Goal: Information Seeking & Learning: Learn about a topic

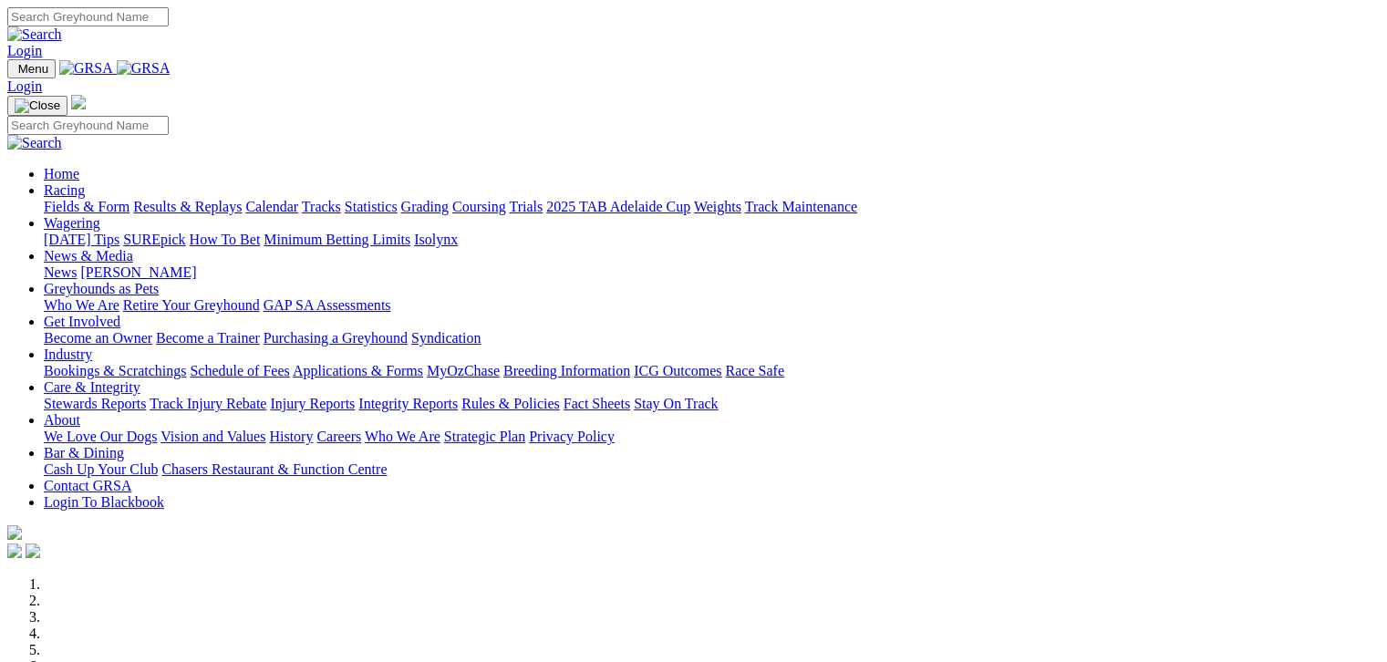
click at [54, 199] on link "Fields & Form" at bounding box center [87, 206] width 86 height 15
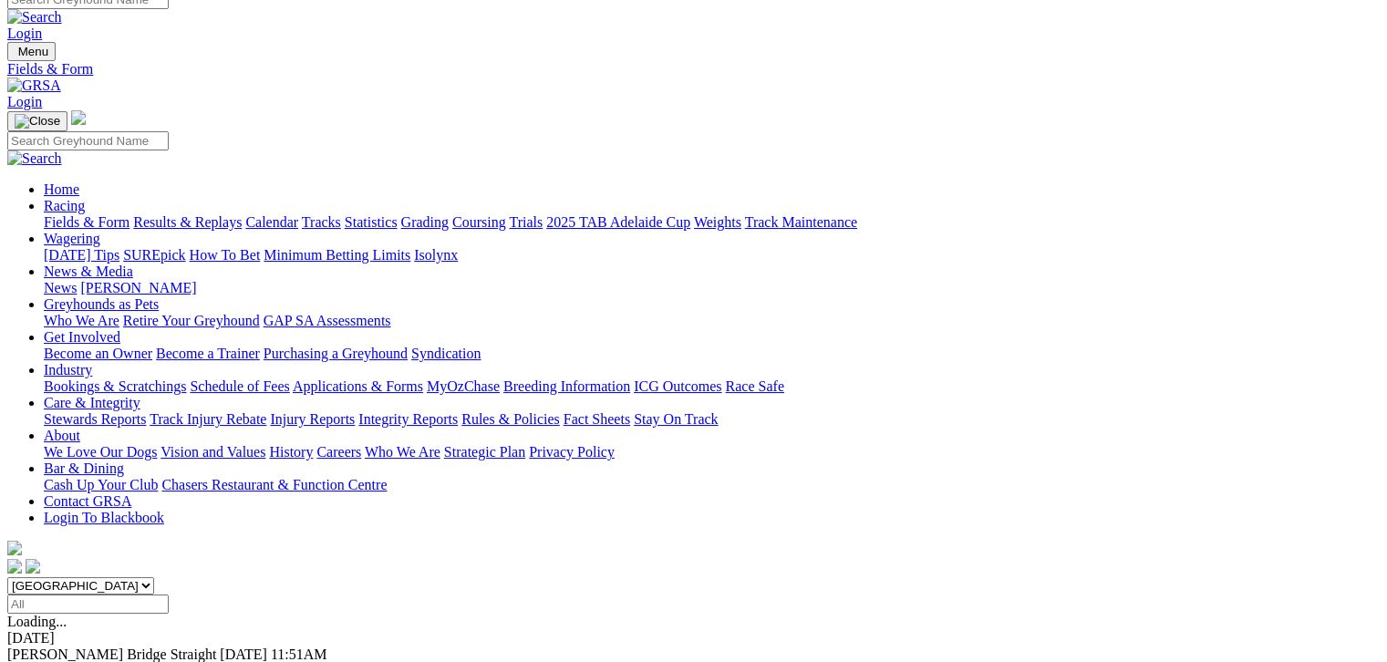
scroll to position [22, 0]
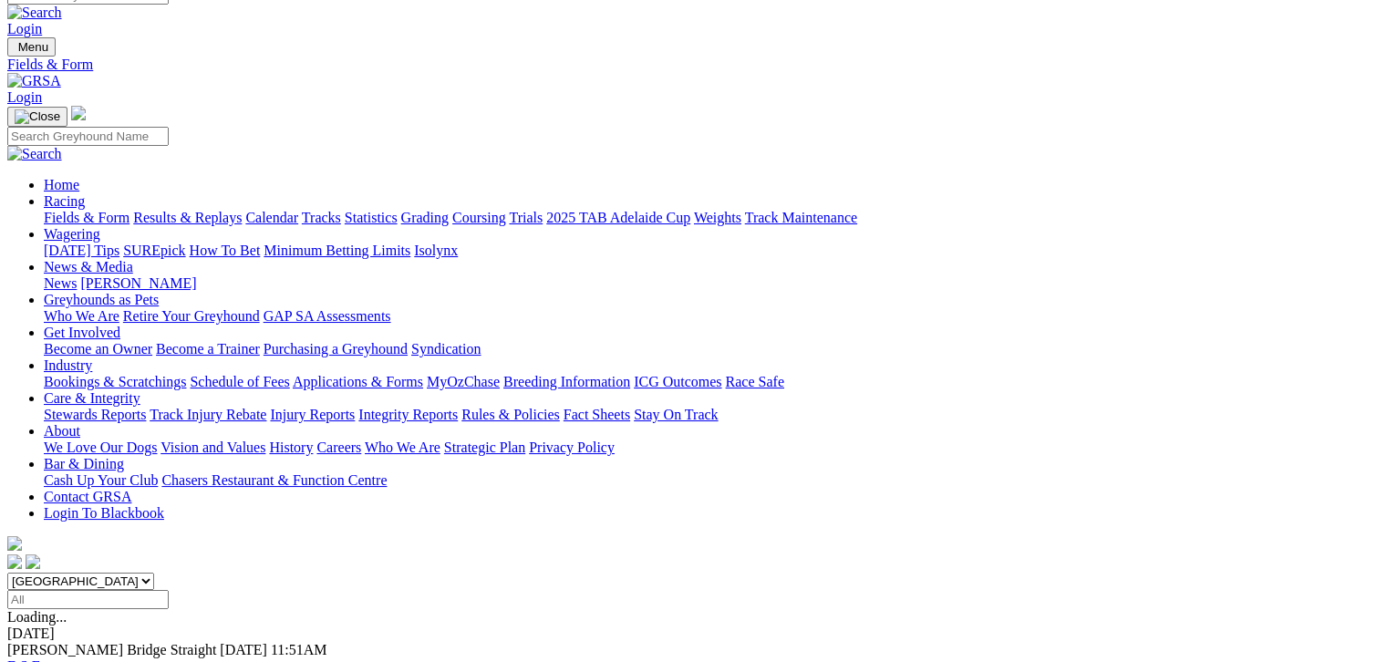
click at [40, 658] on link "F" at bounding box center [36, 665] width 8 height 15
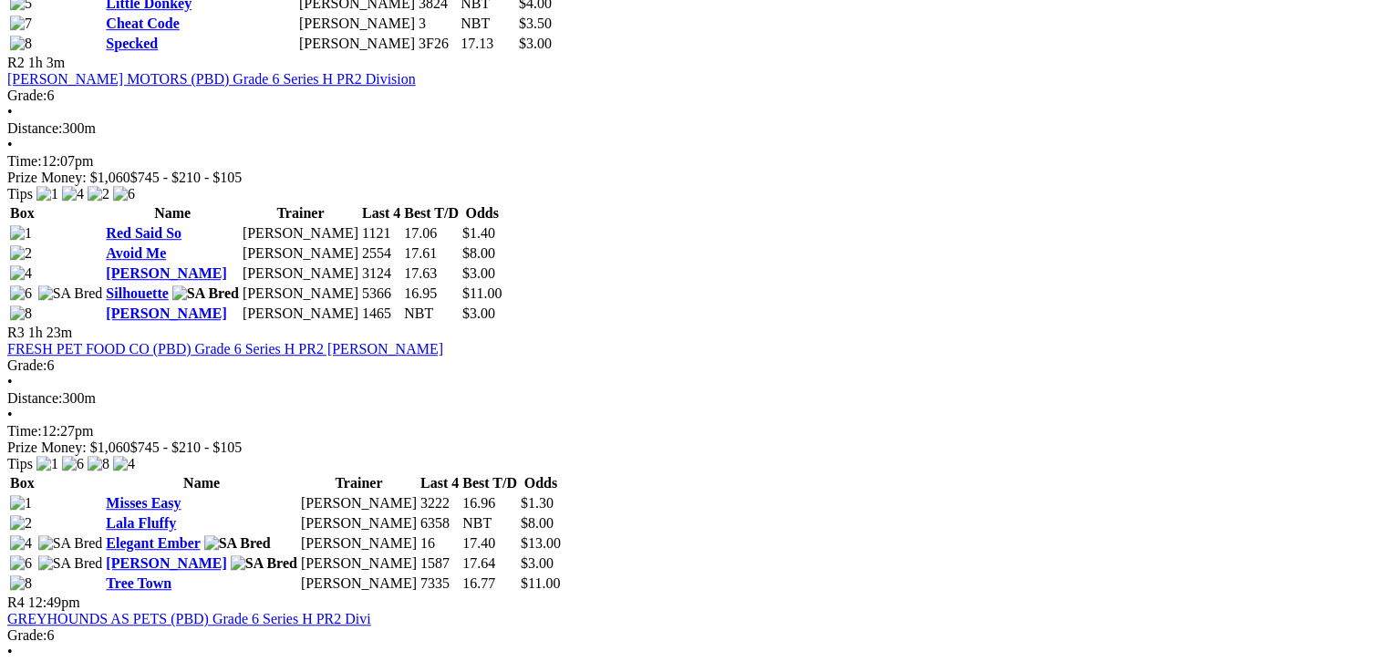
scroll to position [1140, 0]
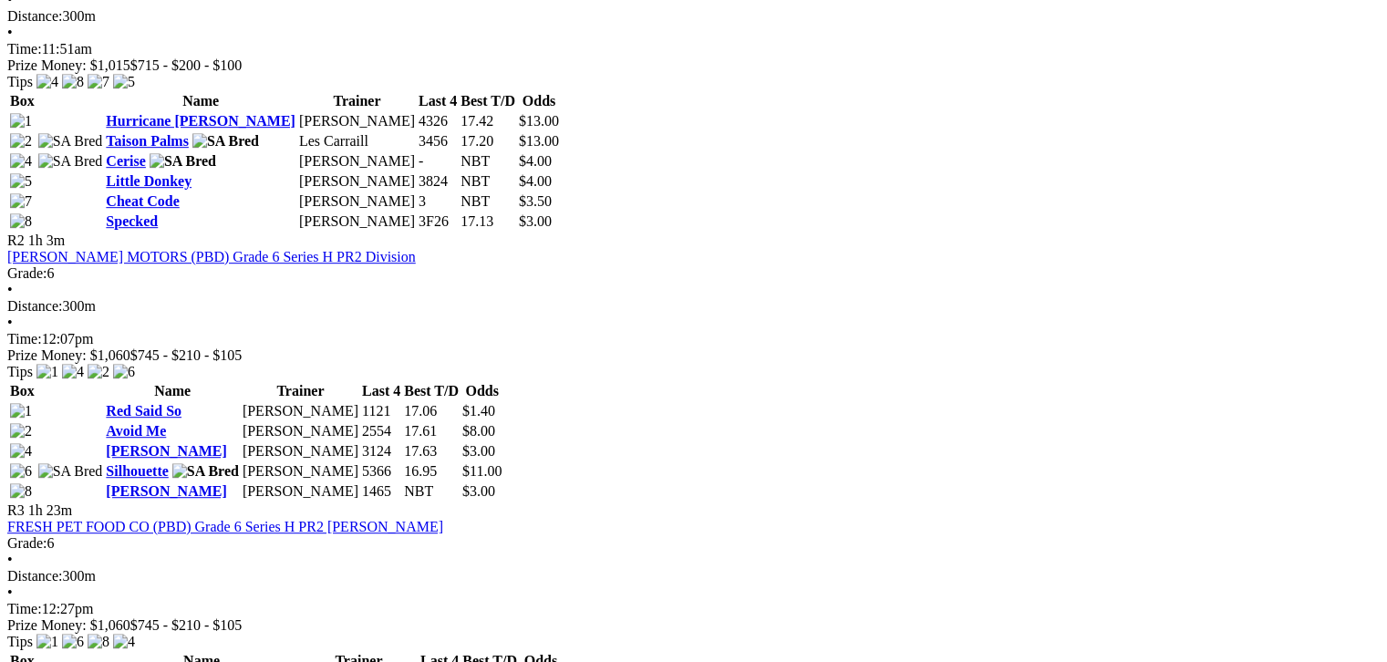
scroll to position [934, 0]
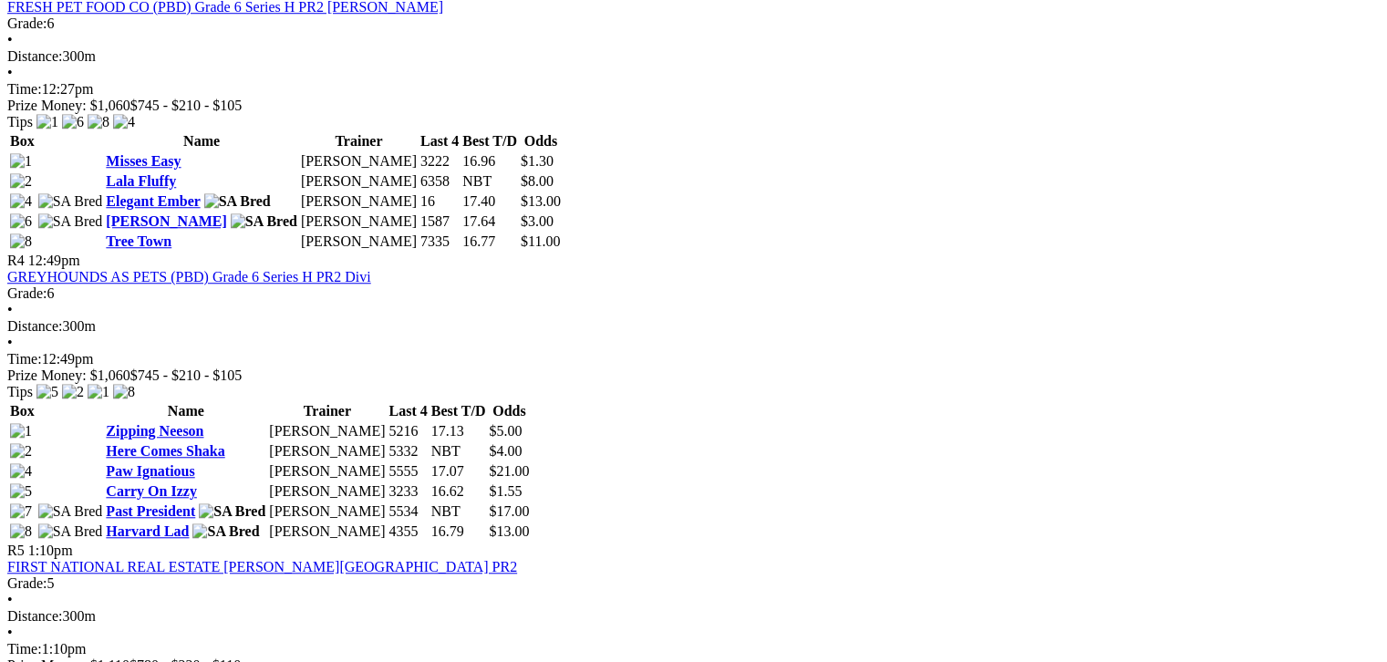
scroll to position [1481, 0]
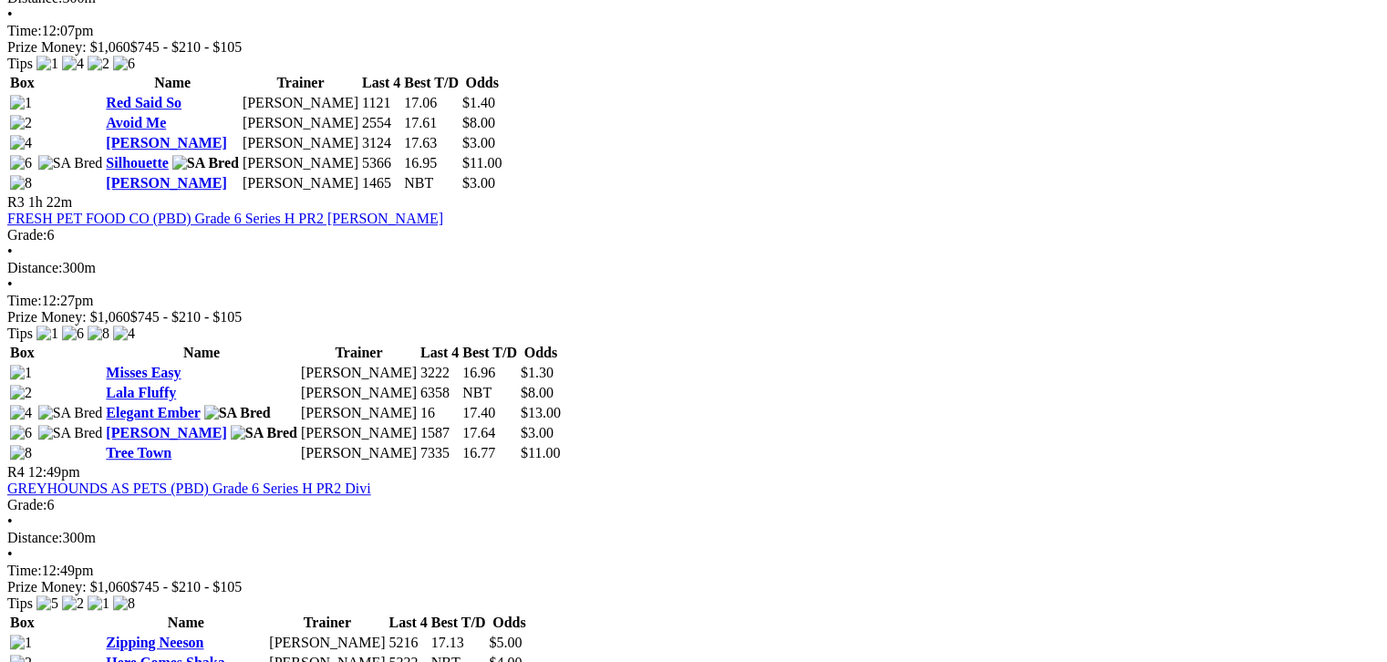
scroll to position [1254, 0]
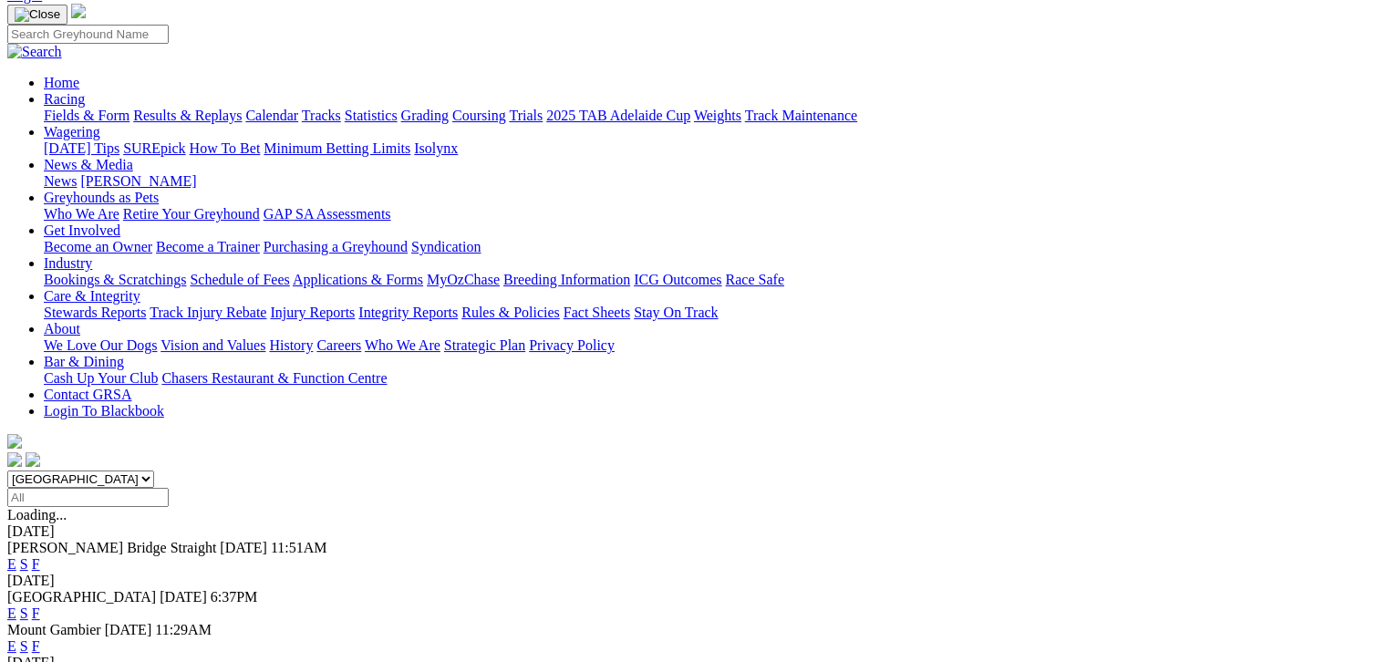
scroll to position [113, 0]
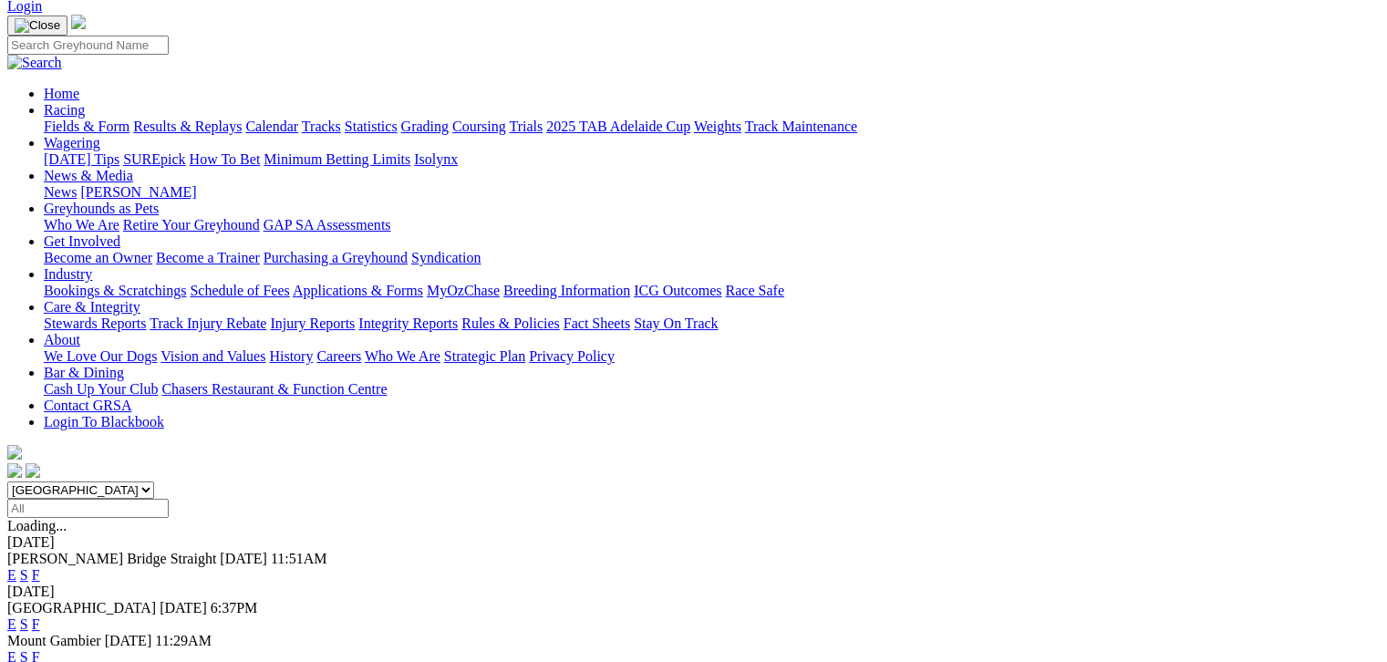
click at [40, 649] on link "F" at bounding box center [36, 656] width 8 height 15
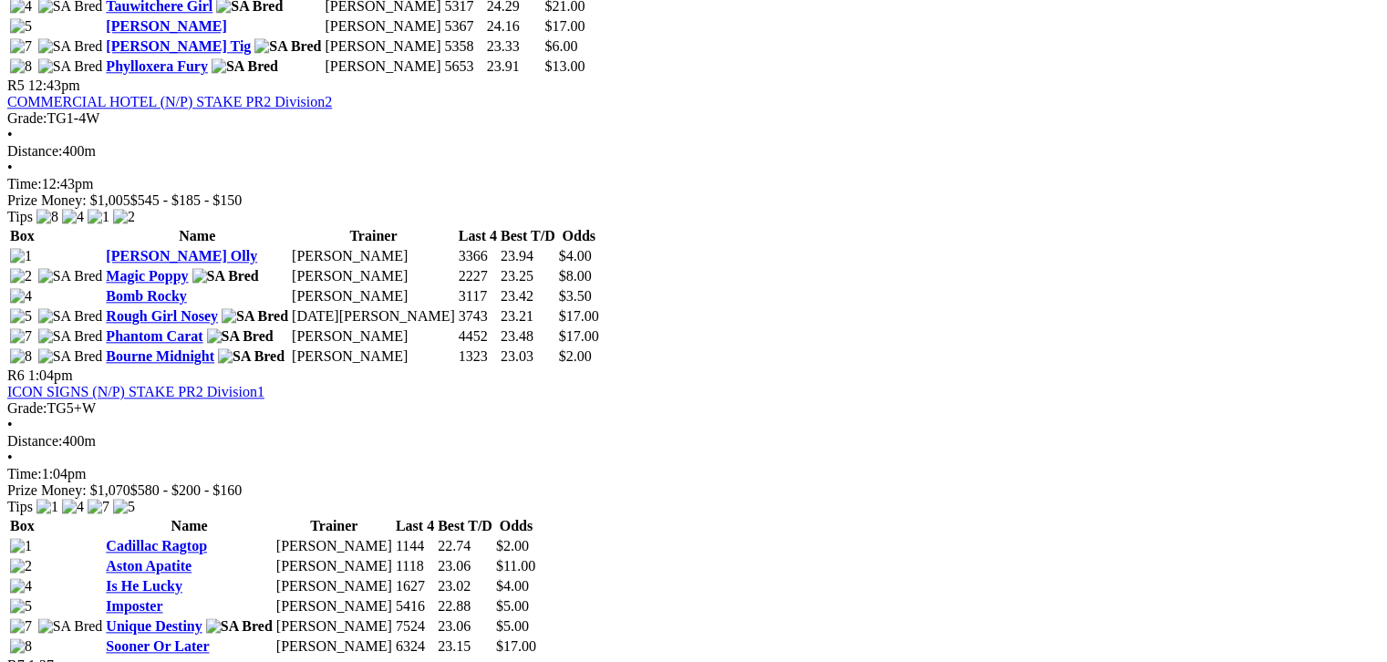
scroll to position [2119, 0]
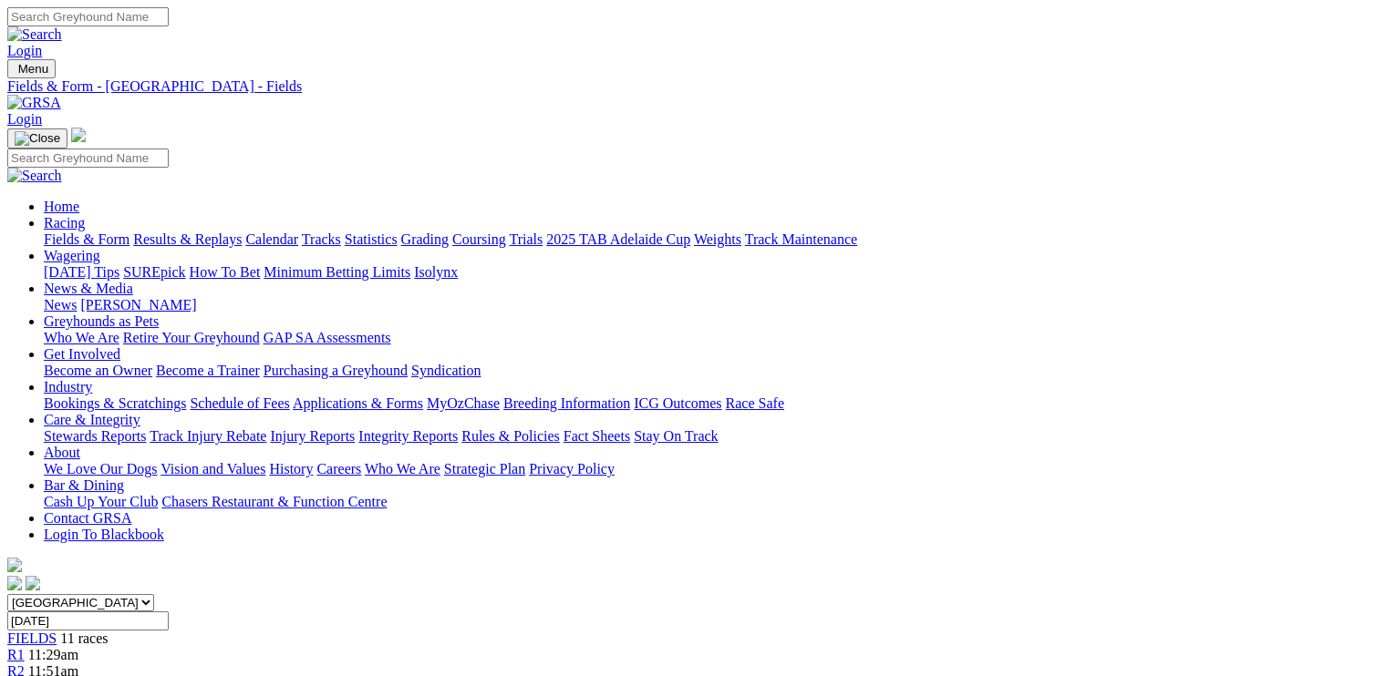
click at [458, 428] on link "Integrity Reports" at bounding box center [407, 435] width 99 height 15
